Goal: Transaction & Acquisition: Obtain resource

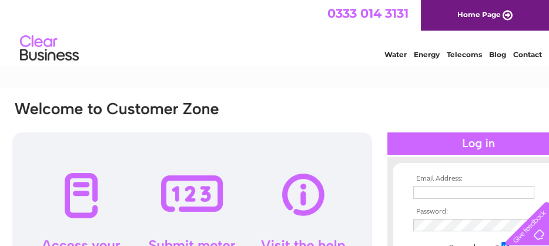
click at [518, 51] on link "Contact" at bounding box center [527, 54] width 29 height 9
type input "[EMAIL_ADDRESS][DOMAIN_NAME]"
click at [473, 142] on div at bounding box center [478, 143] width 182 height 22
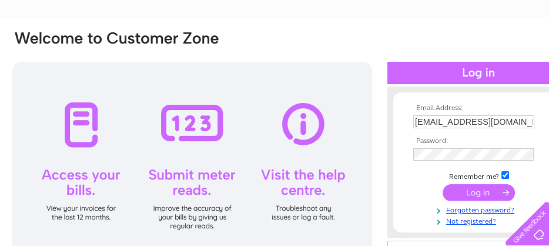
scroll to position [94, 0]
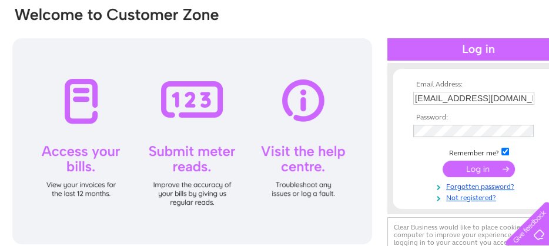
click at [475, 170] on input "submit" at bounding box center [479, 168] width 72 height 16
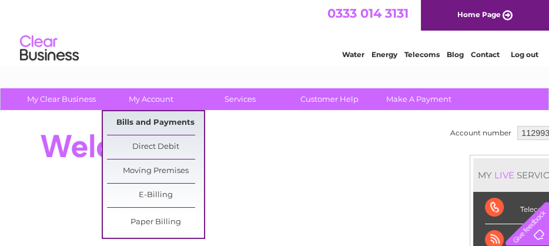
click at [153, 116] on link "Bills and Payments" at bounding box center [155, 123] width 97 height 24
click at [173, 121] on link "Bills and Payments" at bounding box center [155, 123] width 97 height 24
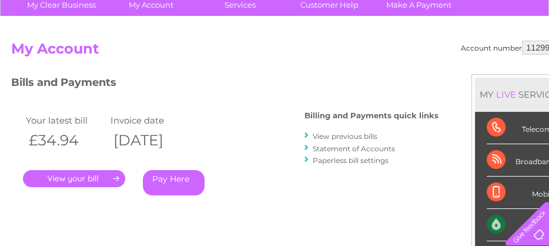
scroll to position [118, 0]
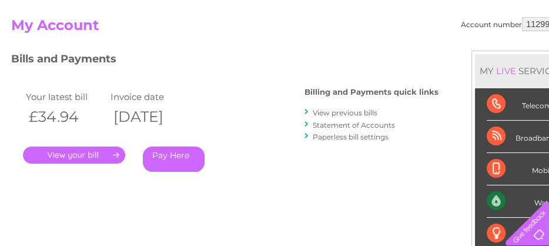
click at [77, 151] on link "." at bounding box center [74, 154] width 102 height 17
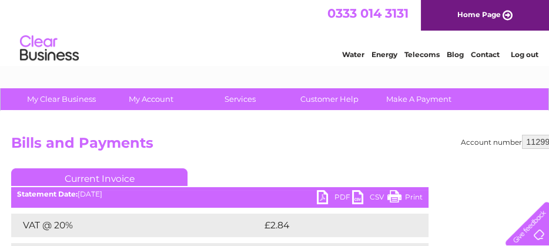
click at [339, 192] on link "PDF" at bounding box center [334, 198] width 35 height 17
click at [339, 193] on link "PDF" at bounding box center [334, 198] width 35 height 17
click at [485, 56] on link "Contact" at bounding box center [485, 54] width 29 height 9
